Goal: Complete application form

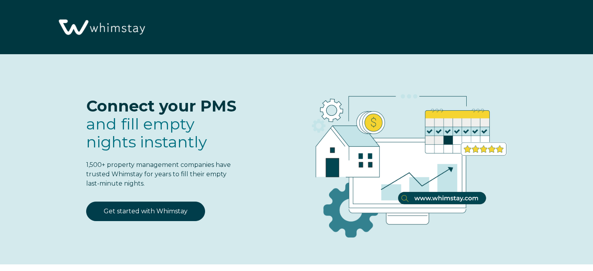
select select "US"
select select "Standard"
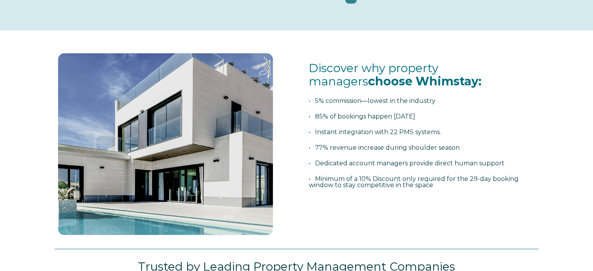
scroll to position [39, 0]
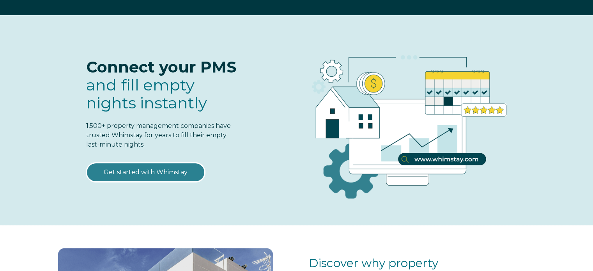
click at [150, 174] on link "Get started with Whimstay" at bounding box center [145, 173] width 119 height 20
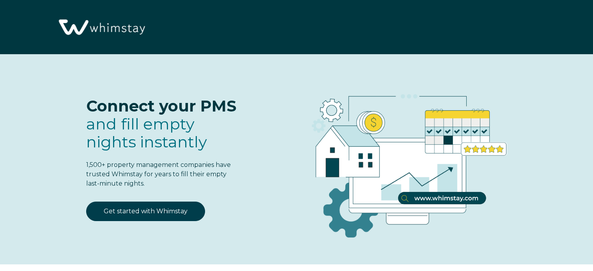
select select "US"
select select "Standard"
